Goal: Information Seeking & Learning: Learn about a topic

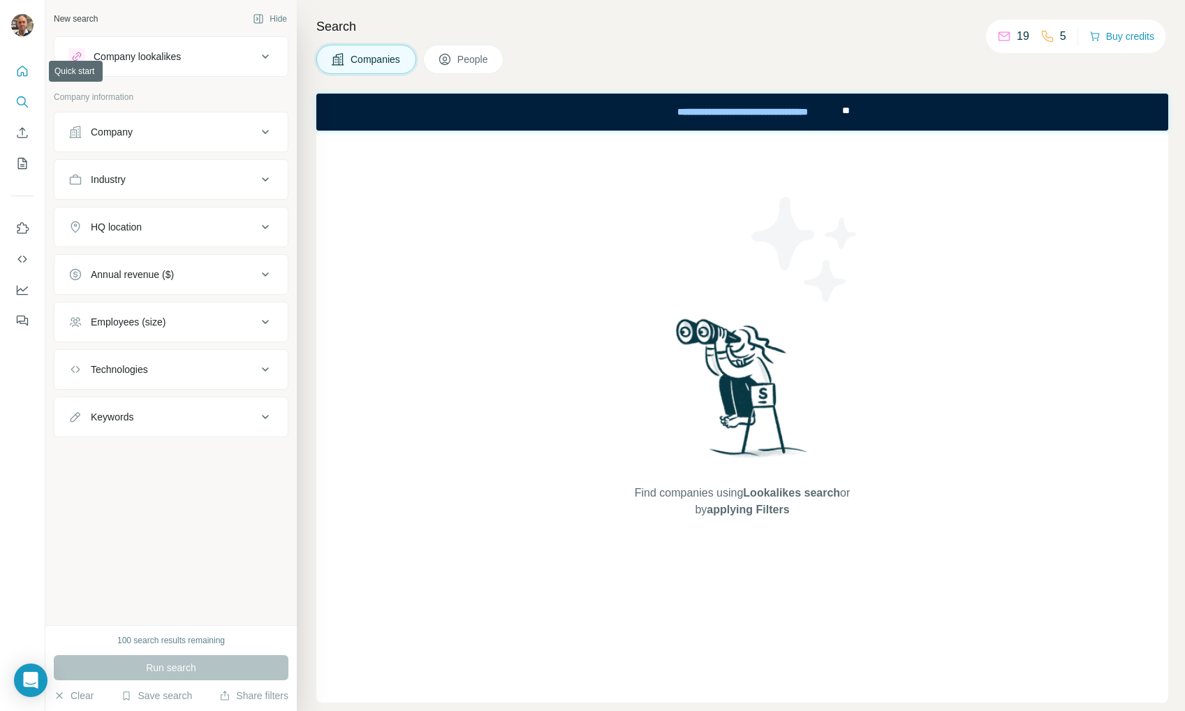
click at [24, 71] on icon "Quick start" at bounding box center [22, 71] width 14 height 14
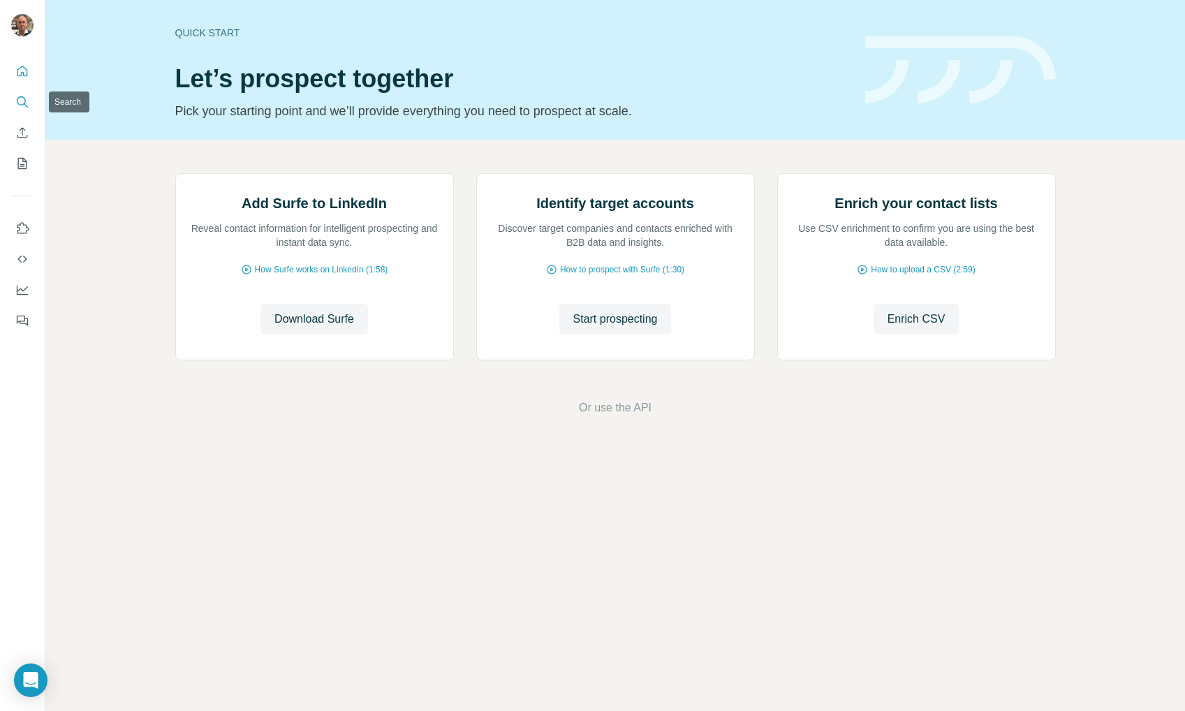
click at [20, 102] on icon "Search" at bounding box center [22, 102] width 14 height 14
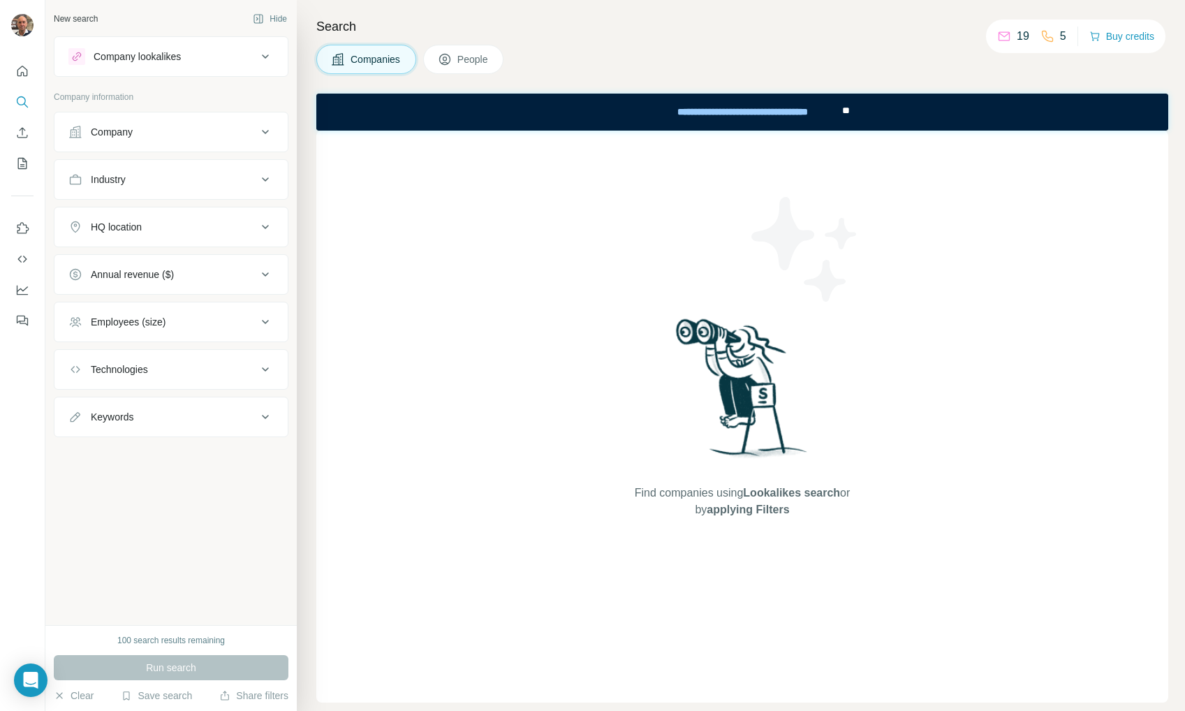
click at [382, 63] on span "Companies" at bounding box center [376, 59] width 51 height 14
click at [1018, 36] on p "19" at bounding box center [1023, 36] width 13 height 17
click at [140, 462] on div "New search Hide Company lookalikes Company information Company Industry HQ loca…" at bounding box center [170, 312] width 251 height 625
click at [389, 52] on button "Companies" at bounding box center [366, 59] width 100 height 29
click at [484, 52] on button "People" at bounding box center [463, 59] width 81 height 29
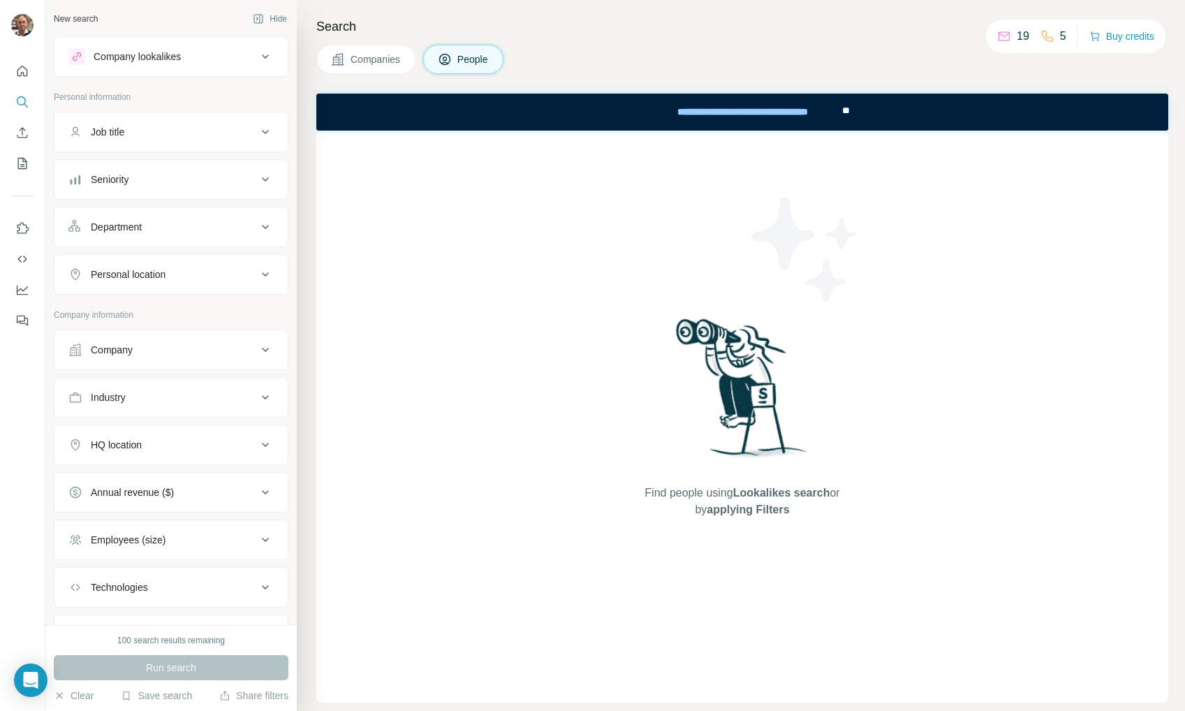
click at [369, 51] on button "Companies" at bounding box center [366, 59] width 100 height 29
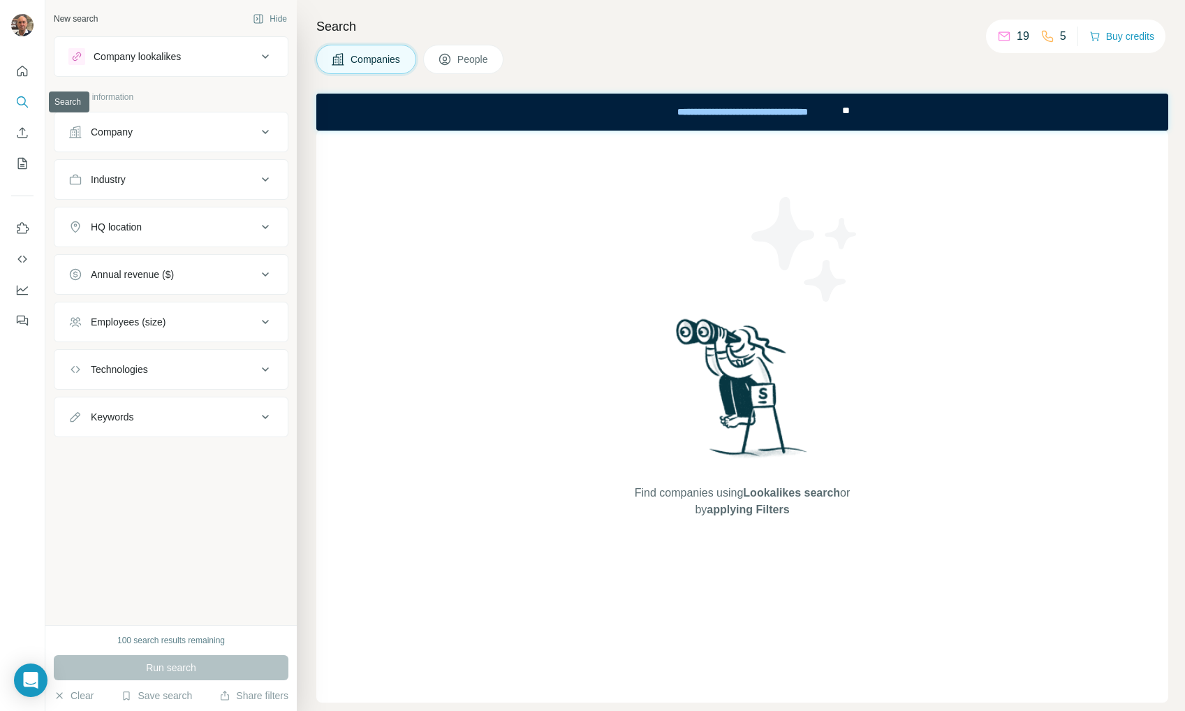
click at [23, 94] on button "Search" at bounding box center [22, 101] width 22 height 25
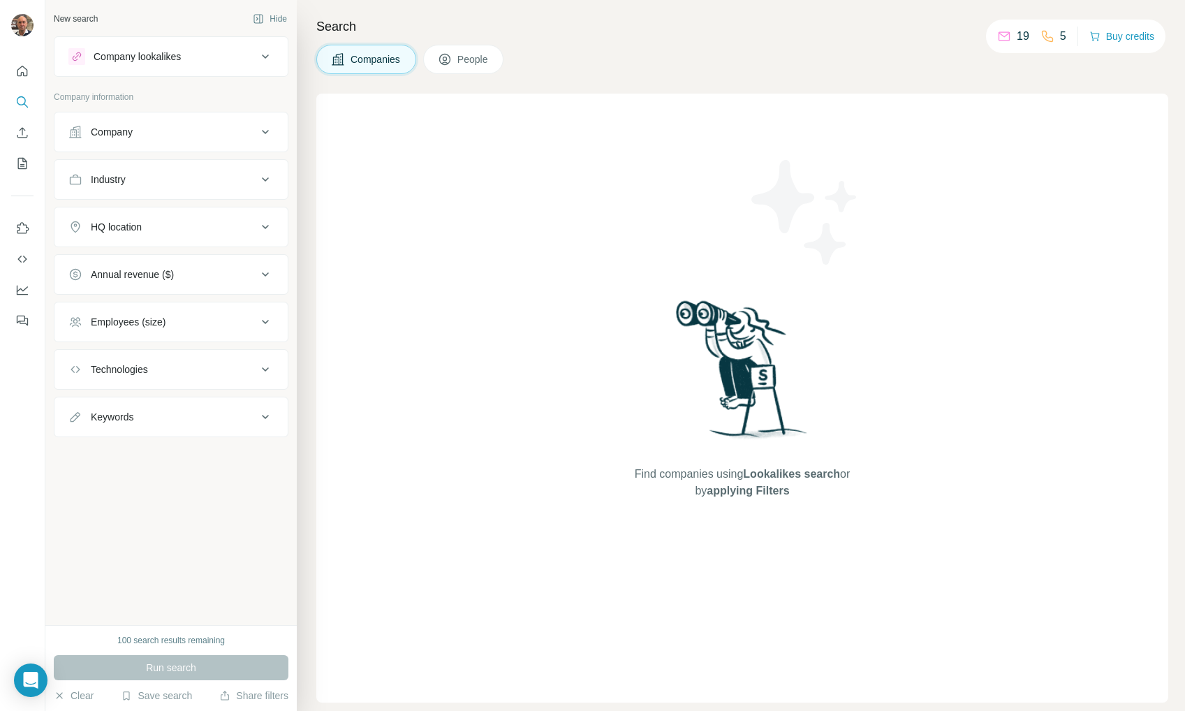
click at [335, 24] on h4 "Search" at bounding box center [742, 27] width 852 height 20
click at [149, 56] on div "Company lookalikes" at bounding box center [137, 57] width 87 height 14
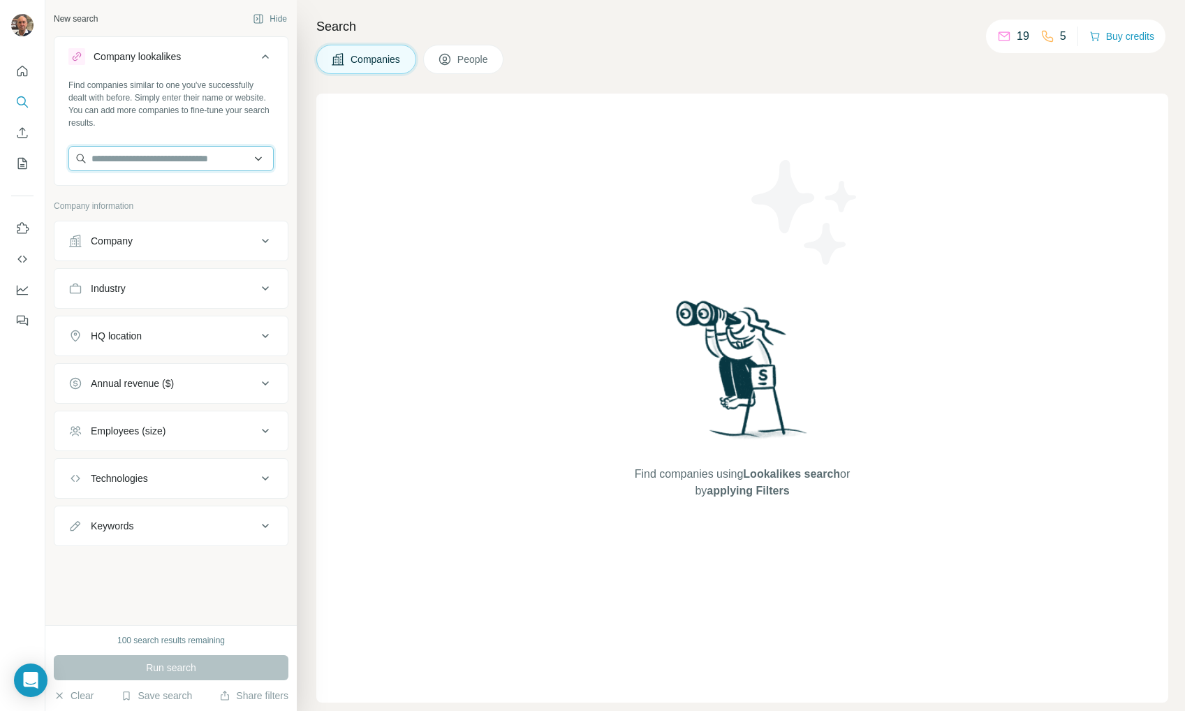
click at [161, 156] on input "text" at bounding box center [170, 158] width 205 height 25
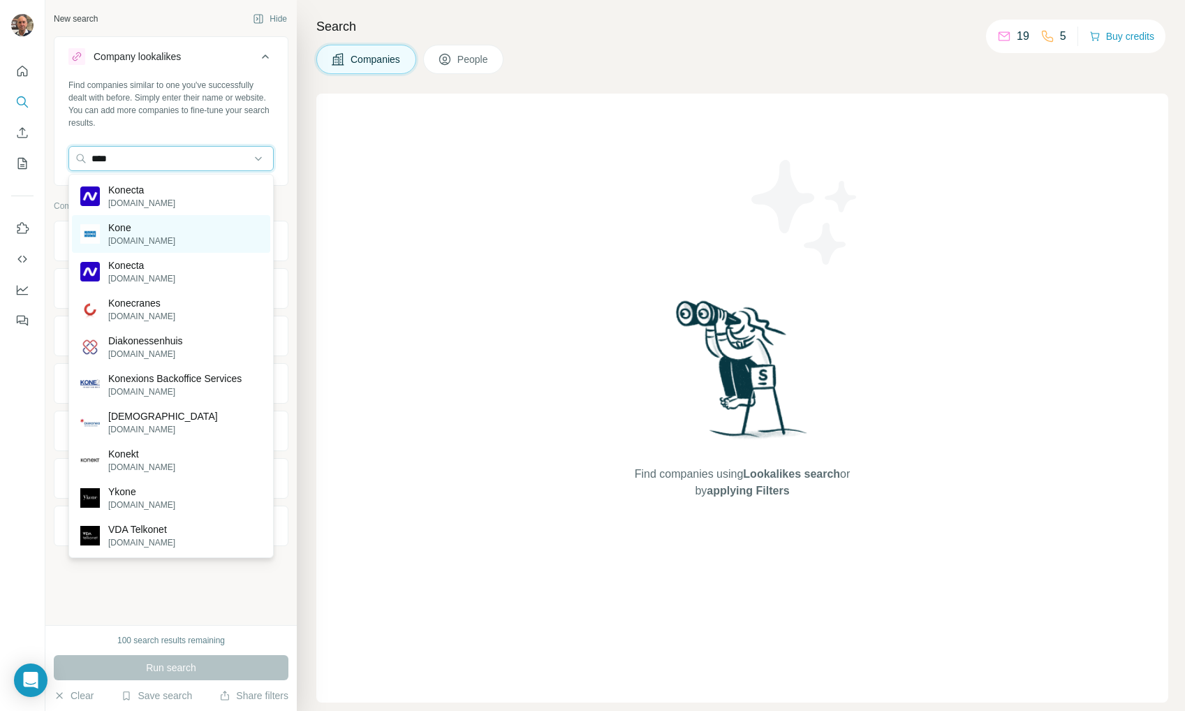
type input "****"
click at [140, 230] on p "Kone" at bounding box center [141, 228] width 67 height 14
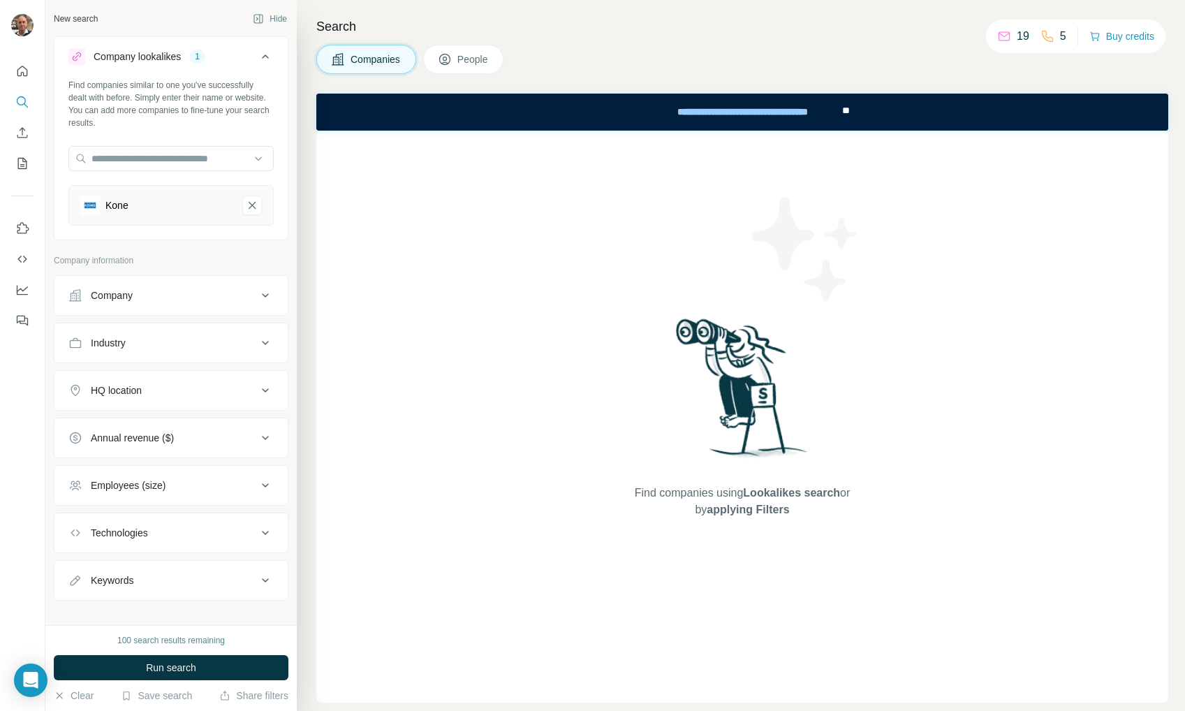
click at [467, 52] on span "People" at bounding box center [474, 59] width 32 height 14
